Goal: Transaction & Acquisition: Purchase product/service

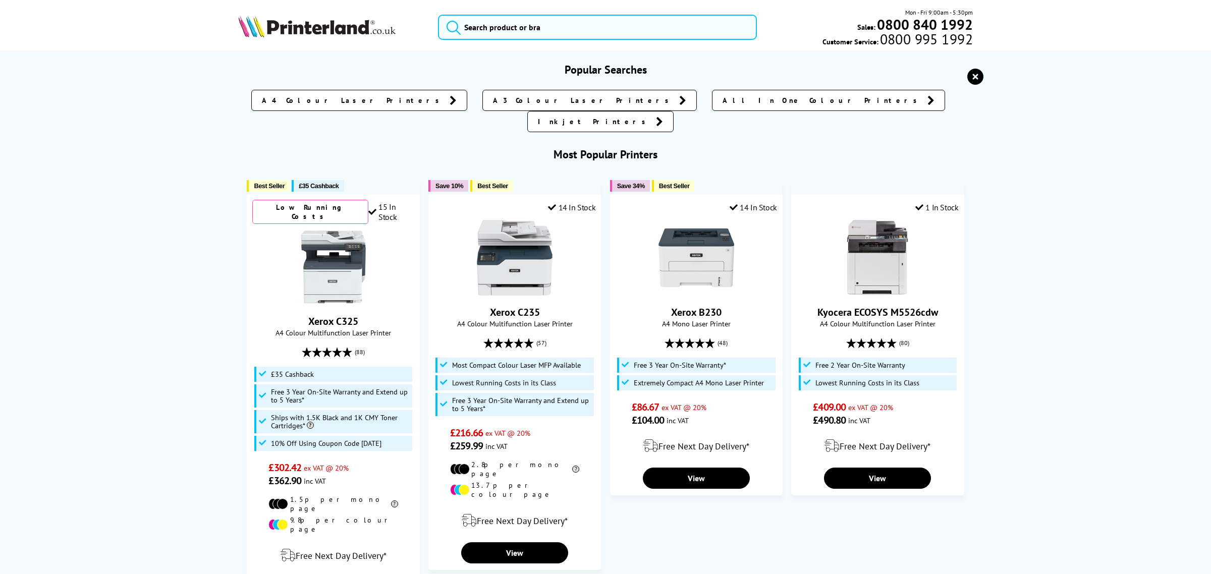
click at [478, 28] on input "search" at bounding box center [597, 27] width 319 height 25
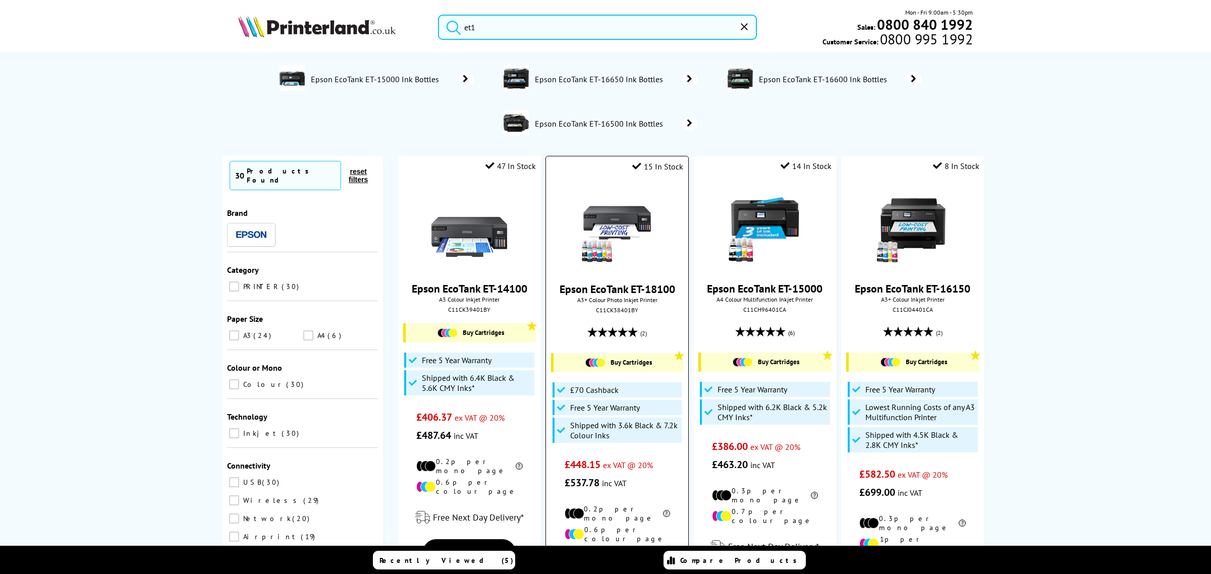
type input "et1"
click at [615, 213] on img at bounding box center [617, 227] width 76 height 76
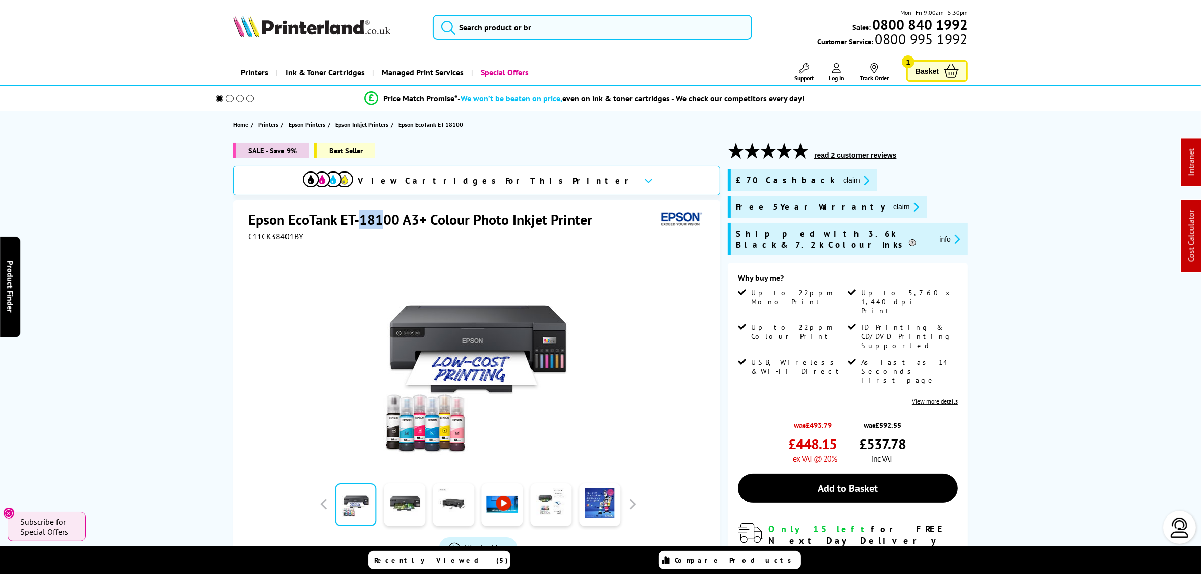
drag, startPoint x: 357, startPoint y: 215, endPoint x: 386, endPoint y: 215, distance: 29.3
click at [386, 215] on h1 "Epson EcoTank ET-18100 A3+ Colour Photo Inkjet Printer" at bounding box center [425, 219] width 354 height 19
